Goal: Information Seeking & Learning: Compare options

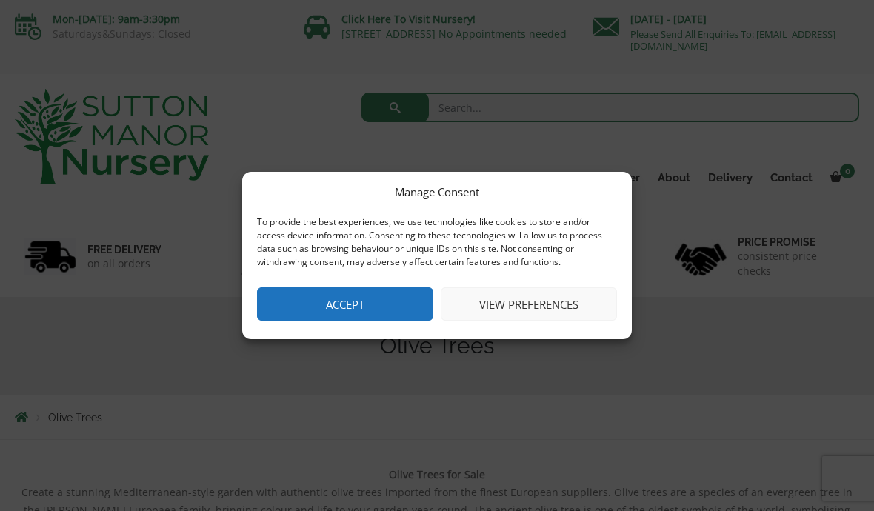
click at [564, 310] on button "View preferences" at bounding box center [529, 303] width 176 height 33
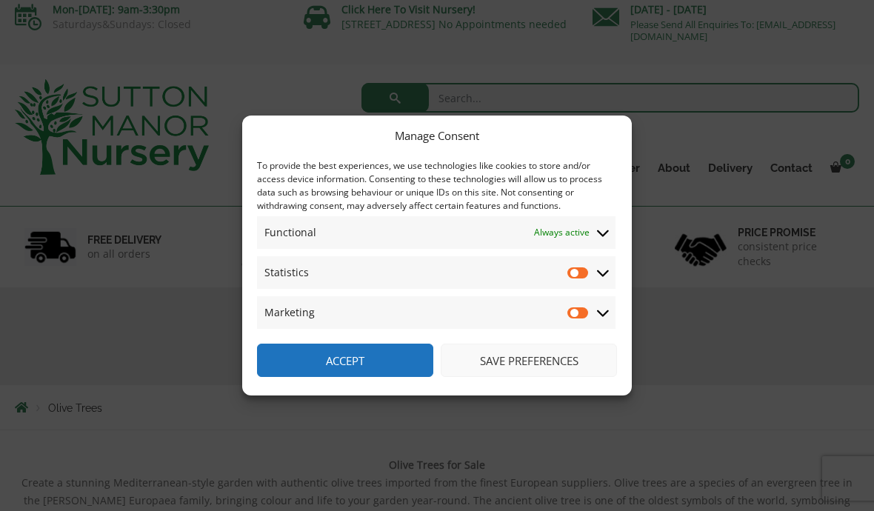
scroll to position [52, 0]
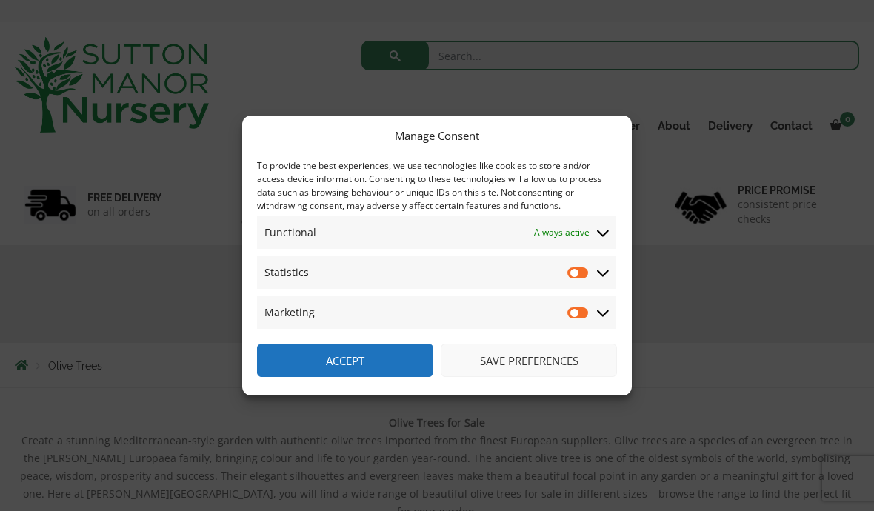
click at [559, 377] on button "Save preferences" at bounding box center [529, 360] width 176 height 33
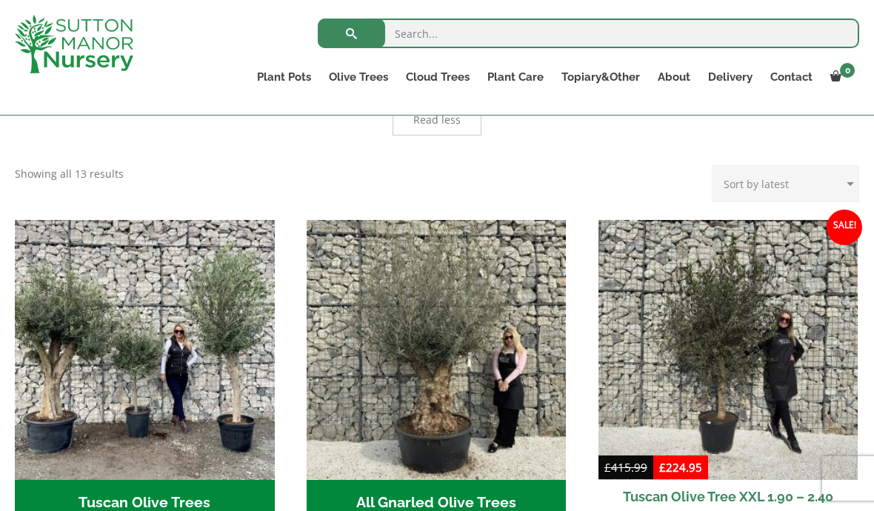
scroll to position [975, 0]
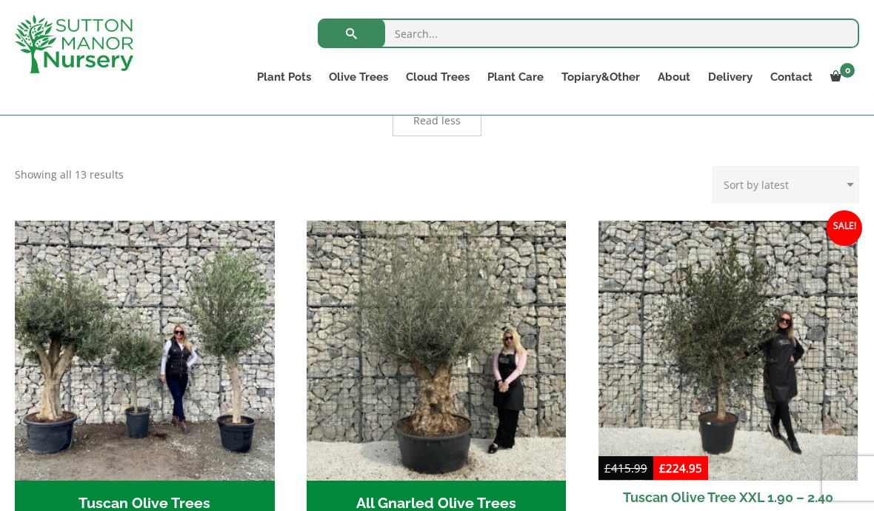
click at [721, 290] on img at bounding box center [729, 351] width 260 height 260
click at [227, 333] on img "Visit product category Tuscan Olive Trees" at bounding box center [145, 351] width 260 height 260
click at [462, 268] on img "Visit product category All Gnarled Olive Trees" at bounding box center [437, 351] width 260 height 260
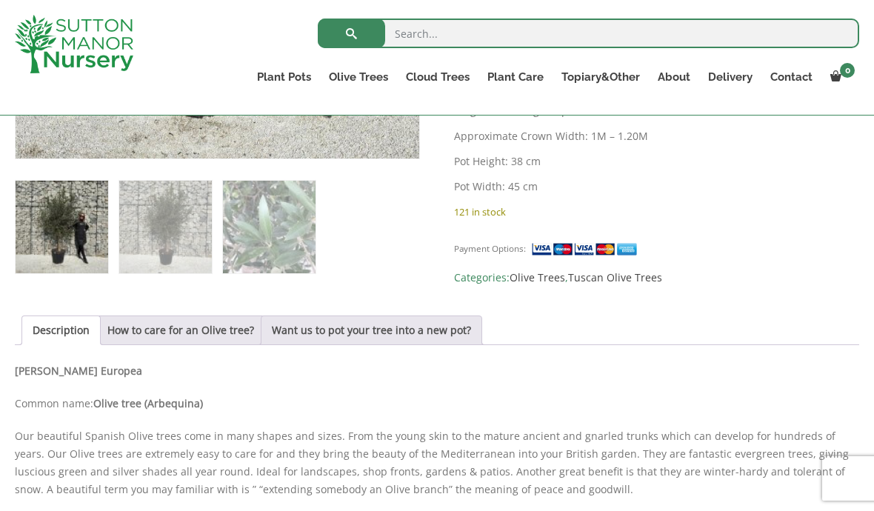
scroll to position [825, 0]
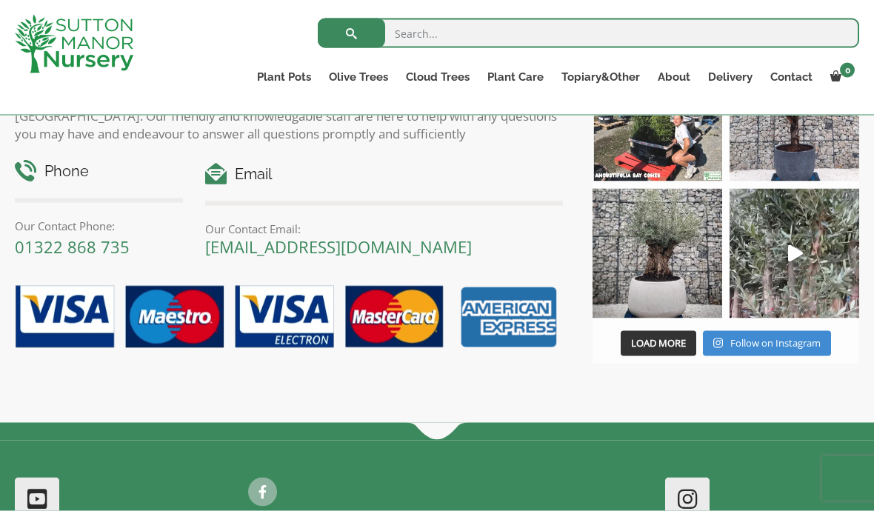
scroll to position [1176, 0]
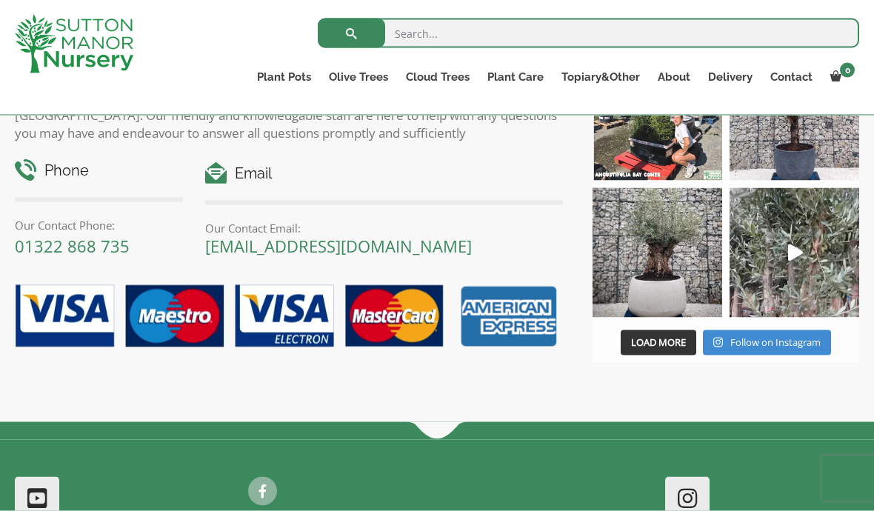
click at [508, 356] on img at bounding box center [283, 316] width 559 height 81
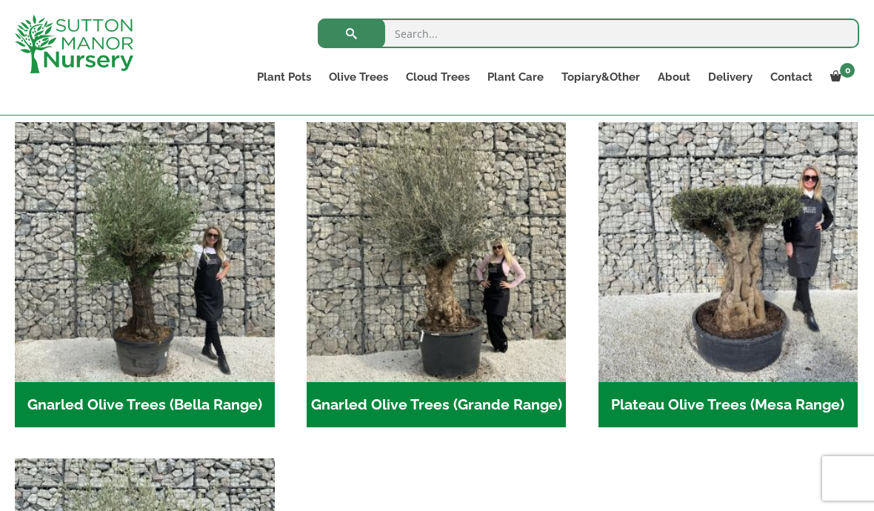
scroll to position [316, 0]
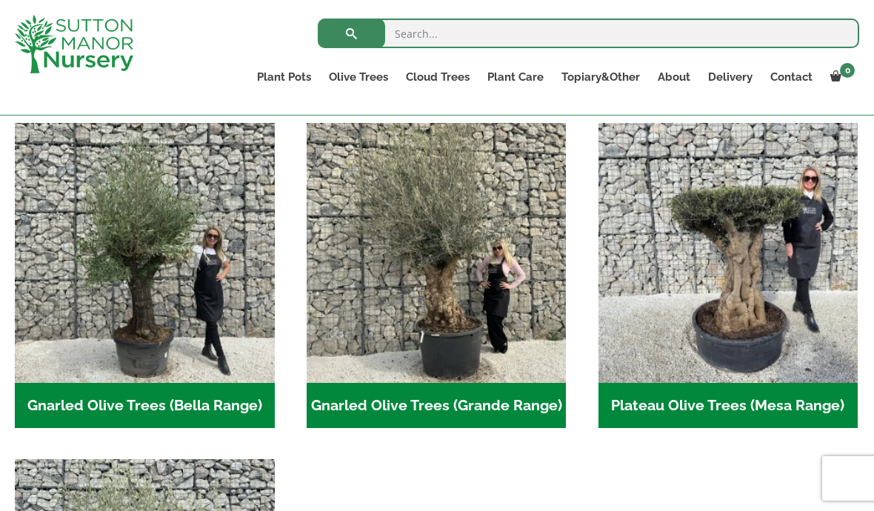
click at [227, 318] on img "Visit product category Gnarled Olive Trees (Bella Range)" at bounding box center [145, 253] width 260 height 260
click at [477, 267] on img "Visit product category Gnarled Olive Trees (Grande Range)" at bounding box center [437, 253] width 260 height 260
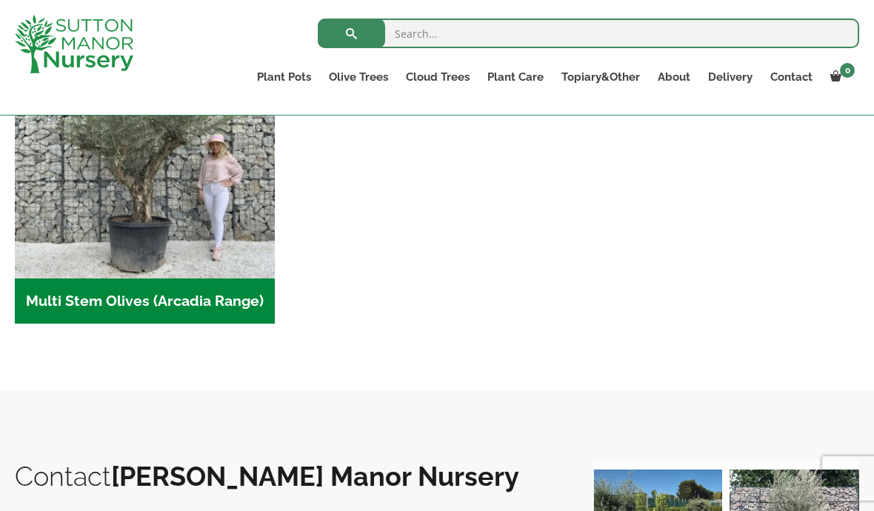
scroll to position [756, 0]
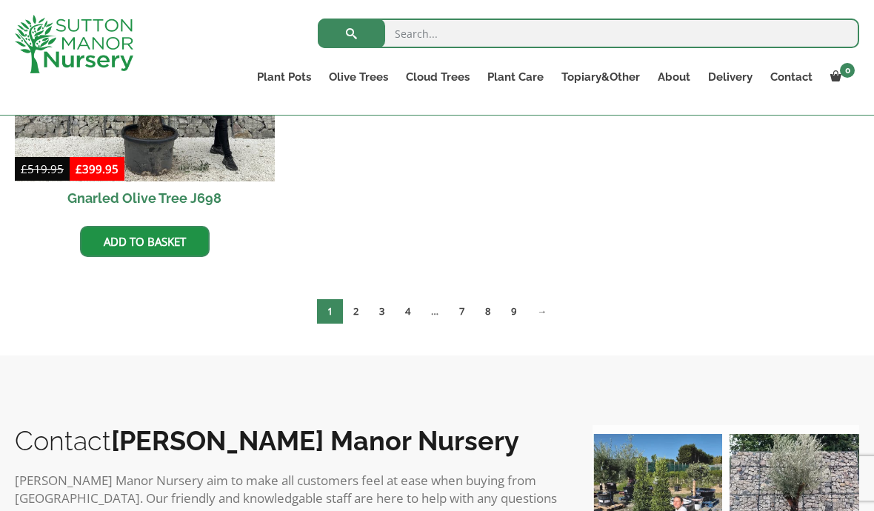
scroll to position [943, 0]
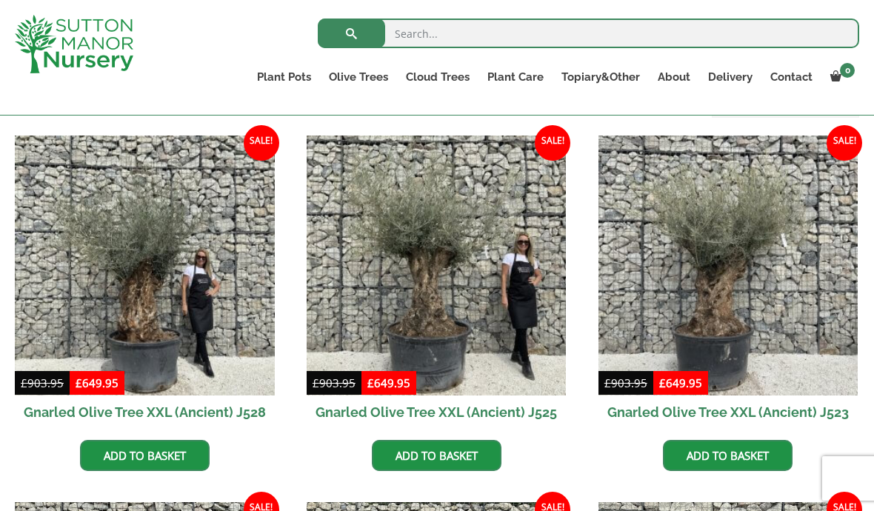
scroll to position [359, 0]
